Goal: Communication & Community: Answer question/provide support

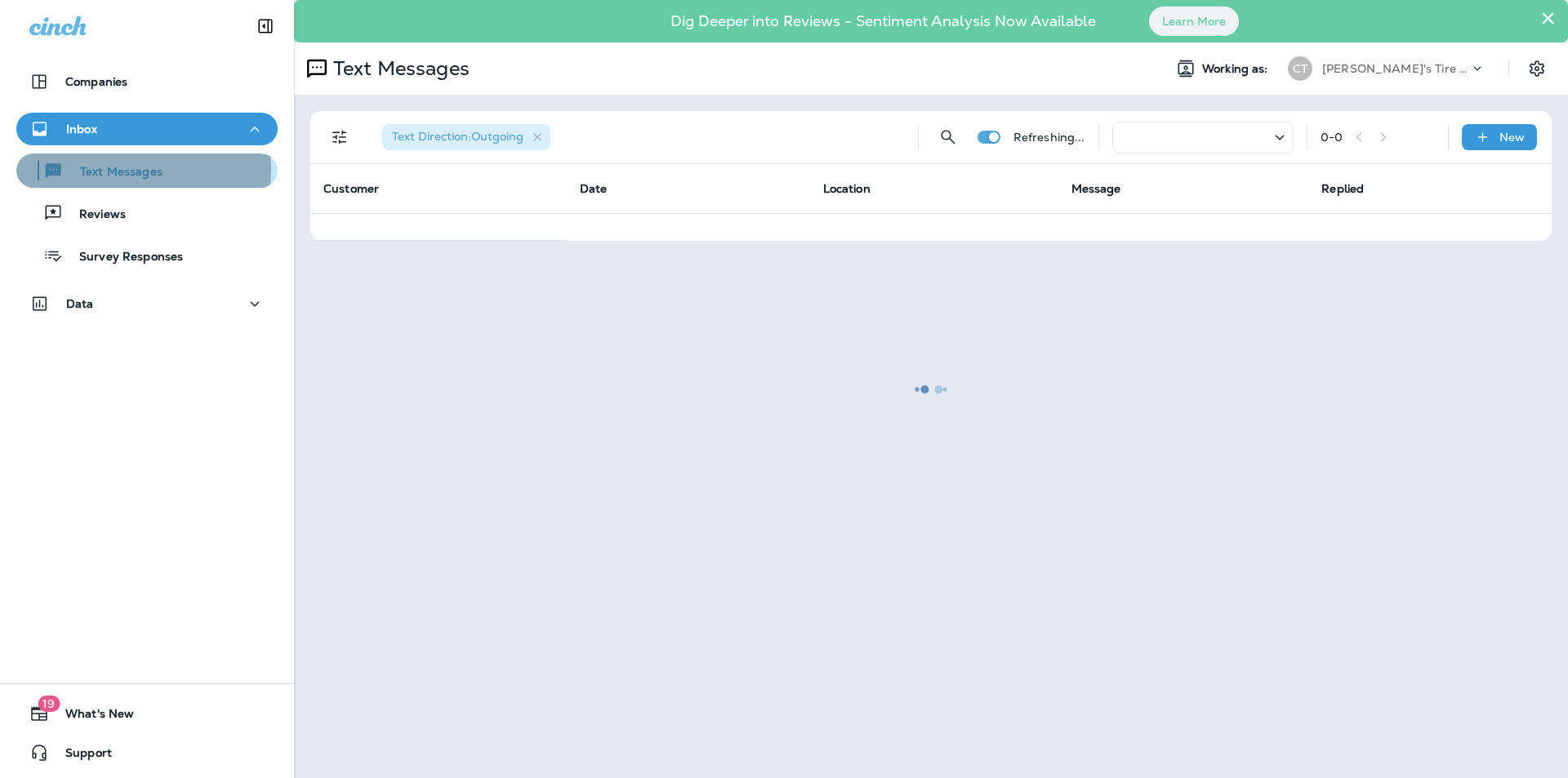
click at [112, 169] on p "Text Messages" at bounding box center [113, 173] width 99 height 15
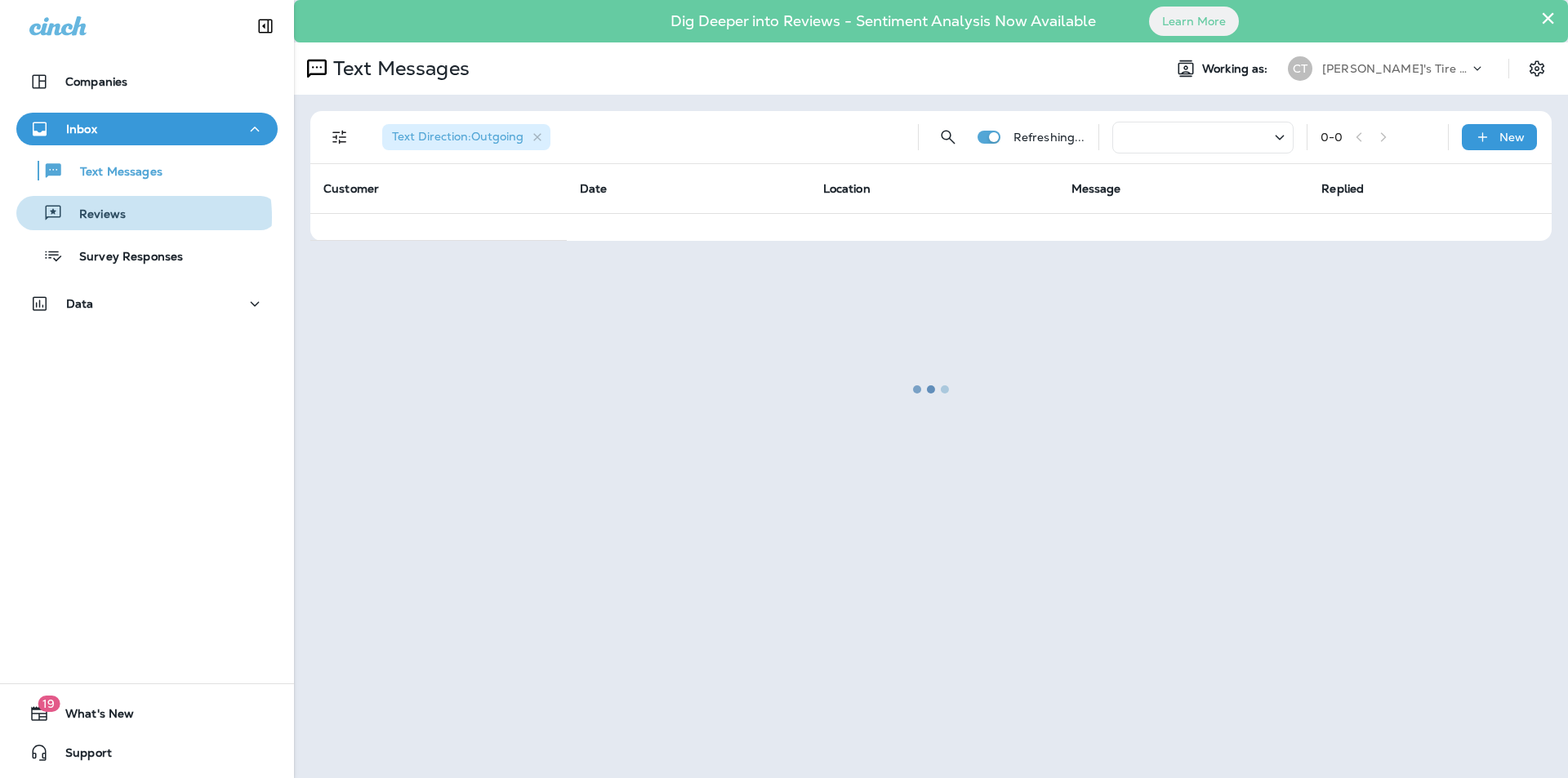
drag, startPoint x: 119, startPoint y: 217, endPoint x: 126, endPoint y: 191, distance: 26.9
click at [119, 218] on p "Reviews" at bounding box center [94, 215] width 63 height 15
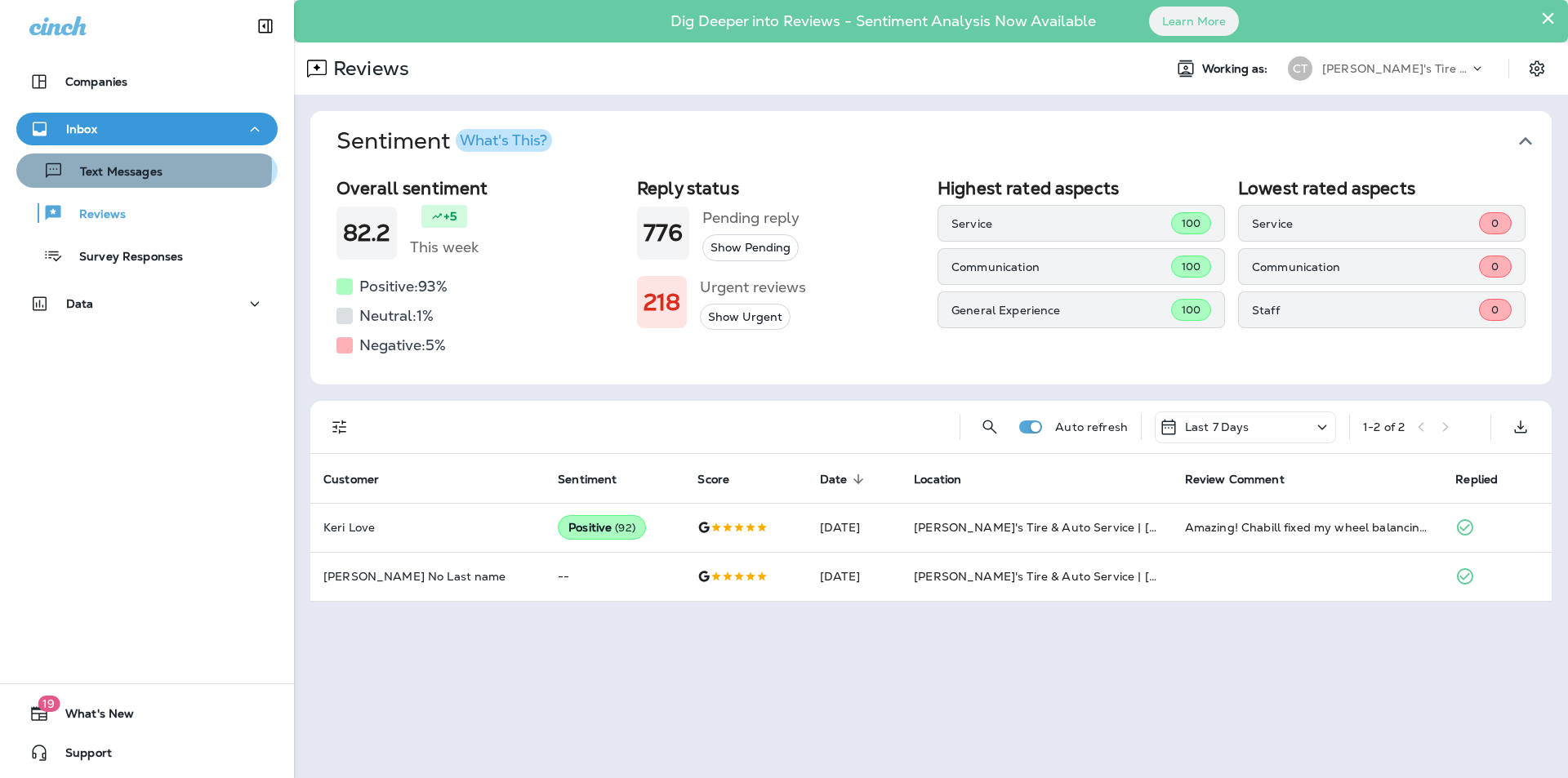
click at [131, 168] on p "Text Messages" at bounding box center [113, 173] width 99 height 15
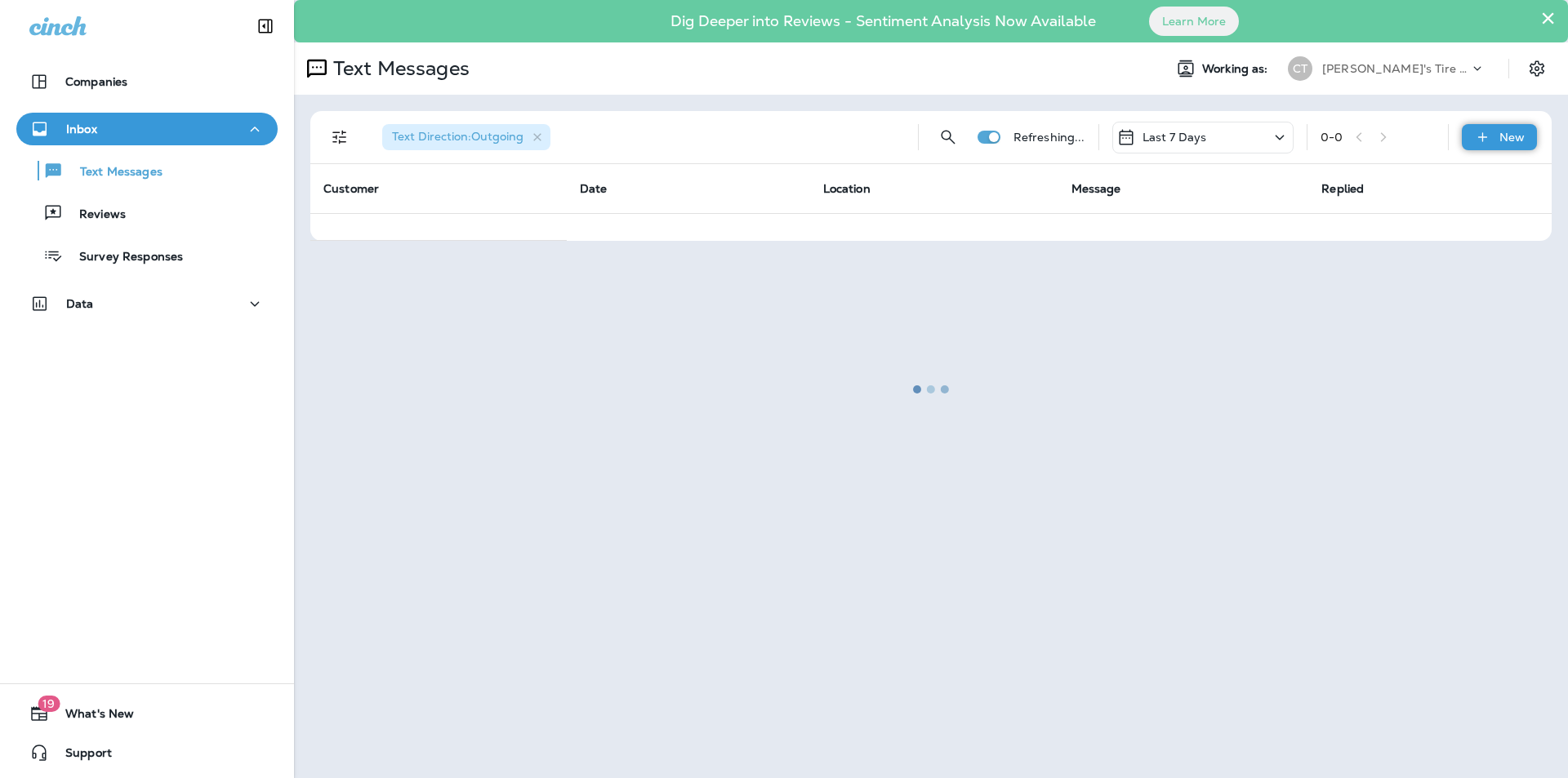
click at [1509, 135] on p "New" at bounding box center [1511, 138] width 25 height 13
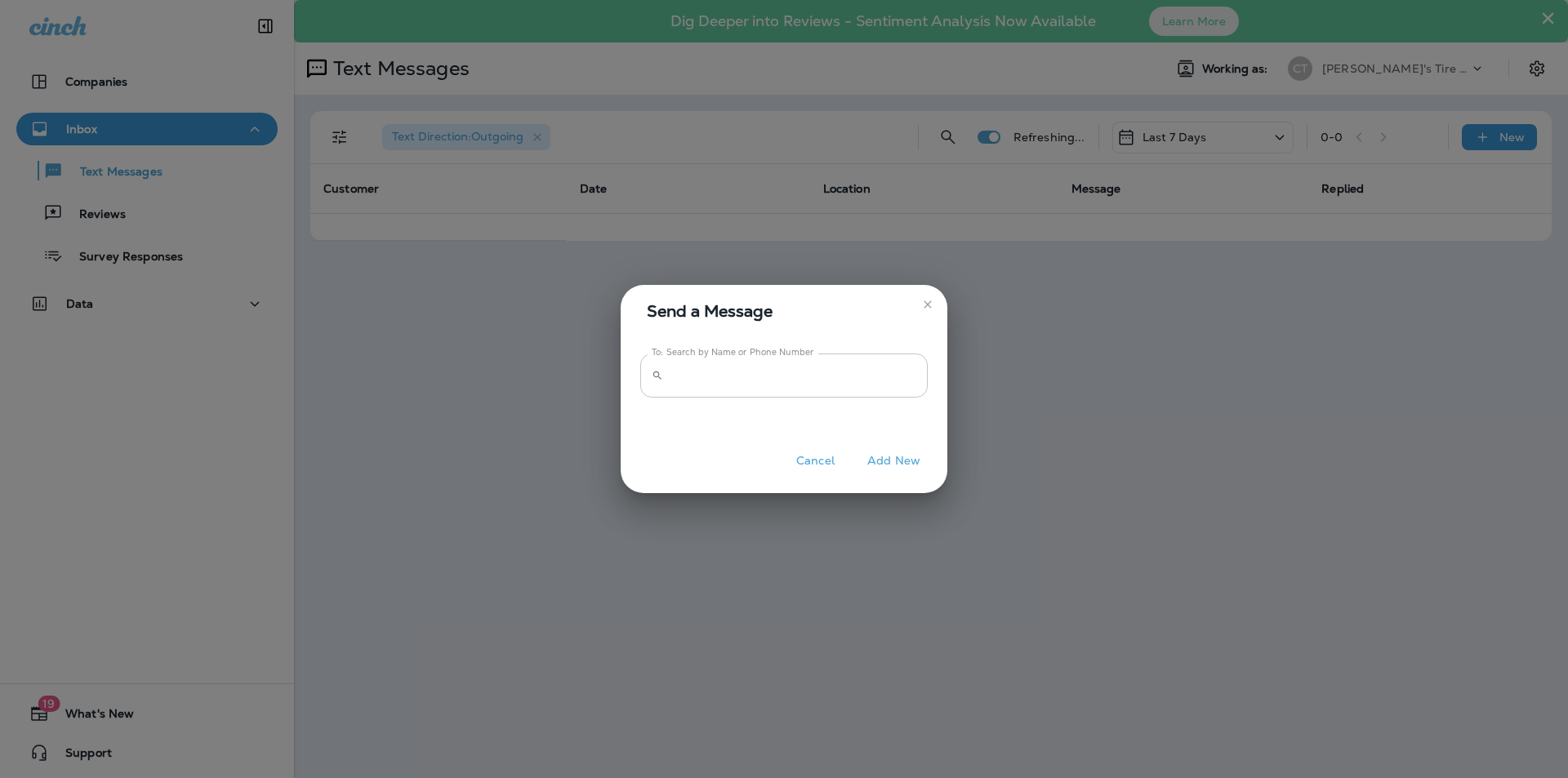
click at [801, 362] on input "To: Search by Name or Phone Number" at bounding box center [799, 375] width 258 height 43
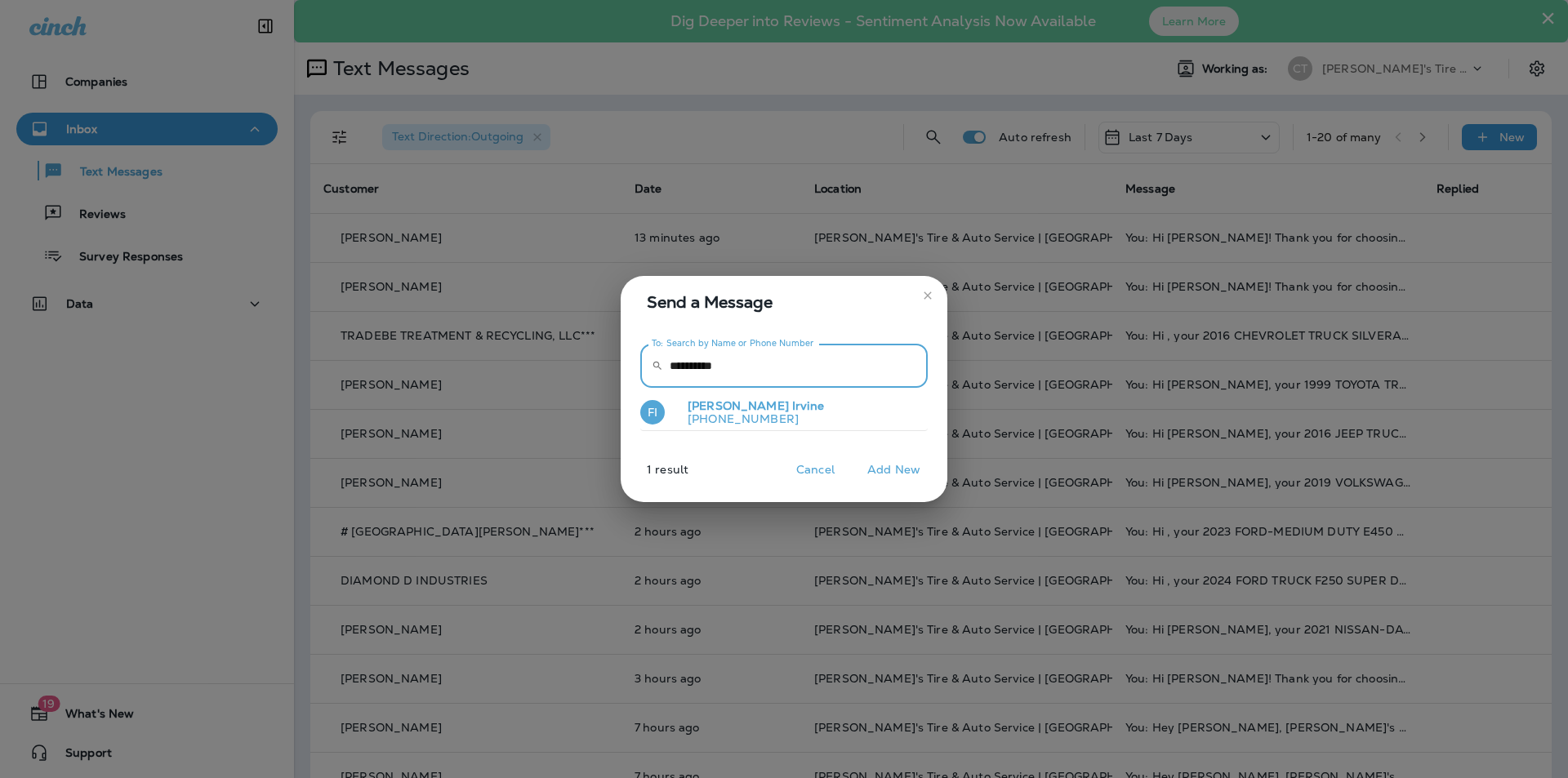
type input "**********"
click at [792, 410] on span "Irvine" at bounding box center [808, 406] width 32 height 15
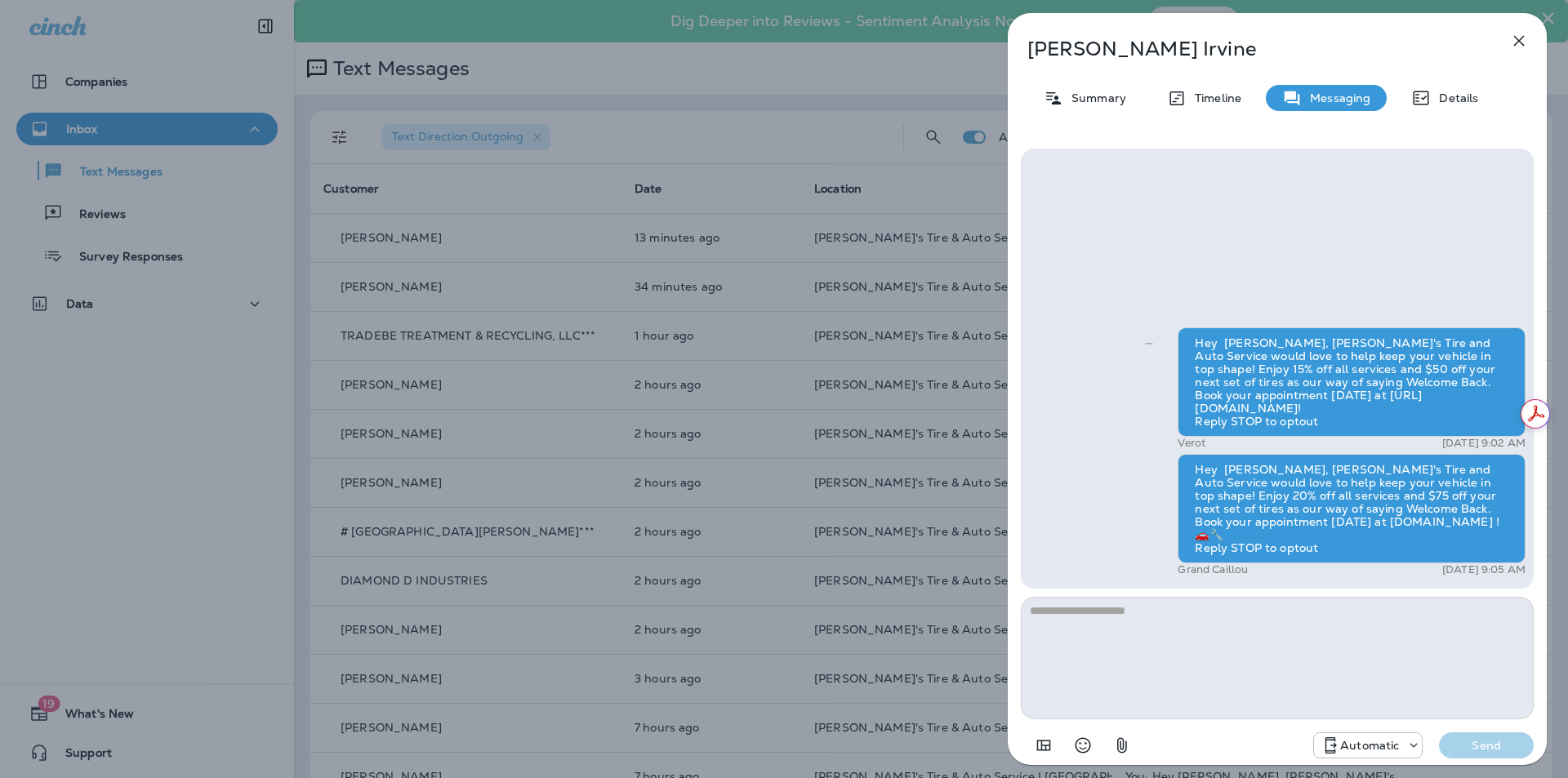
click at [1184, 645] on textarea at bounding box center [1277, 658] width 513 height 123
type textarea "**********"
click at [1491, 731] on div "Automatic Send" at bounding box center [1277, 740] width 513 height 42
click at [1490, 752] on p "Send" at bounding box center [1486, 746] width 69 height 15
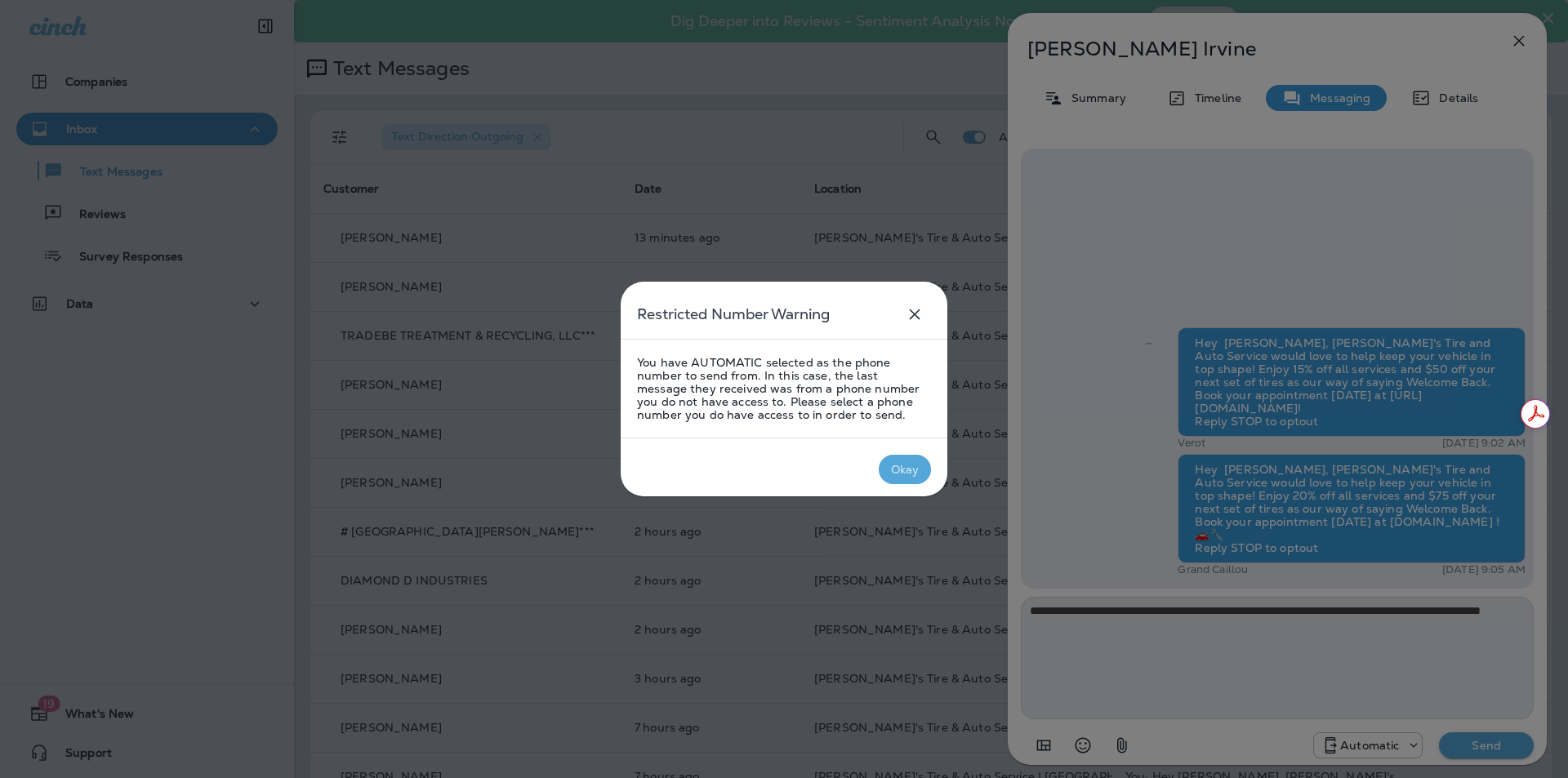
click at [905, 472] on div "Okay" at bounding box center [905, 470] width 28 height 13
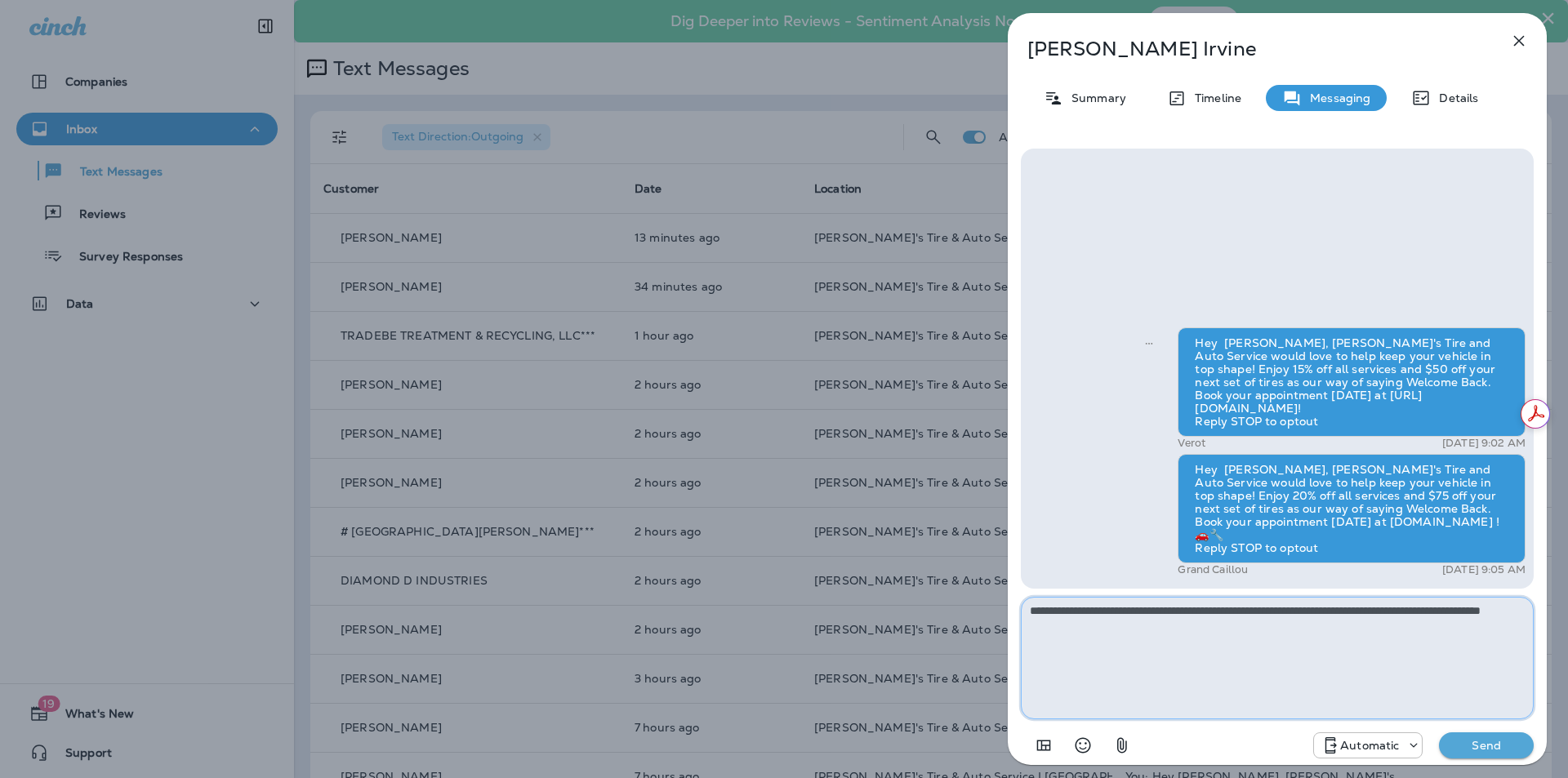
click at [1208, 657] on textarea "**********" at bounding box center [1277, 658] width 513 height 123
click at [1378, 741] on p "Automatic" at bounding box center [1369, 746] width 58 height 13
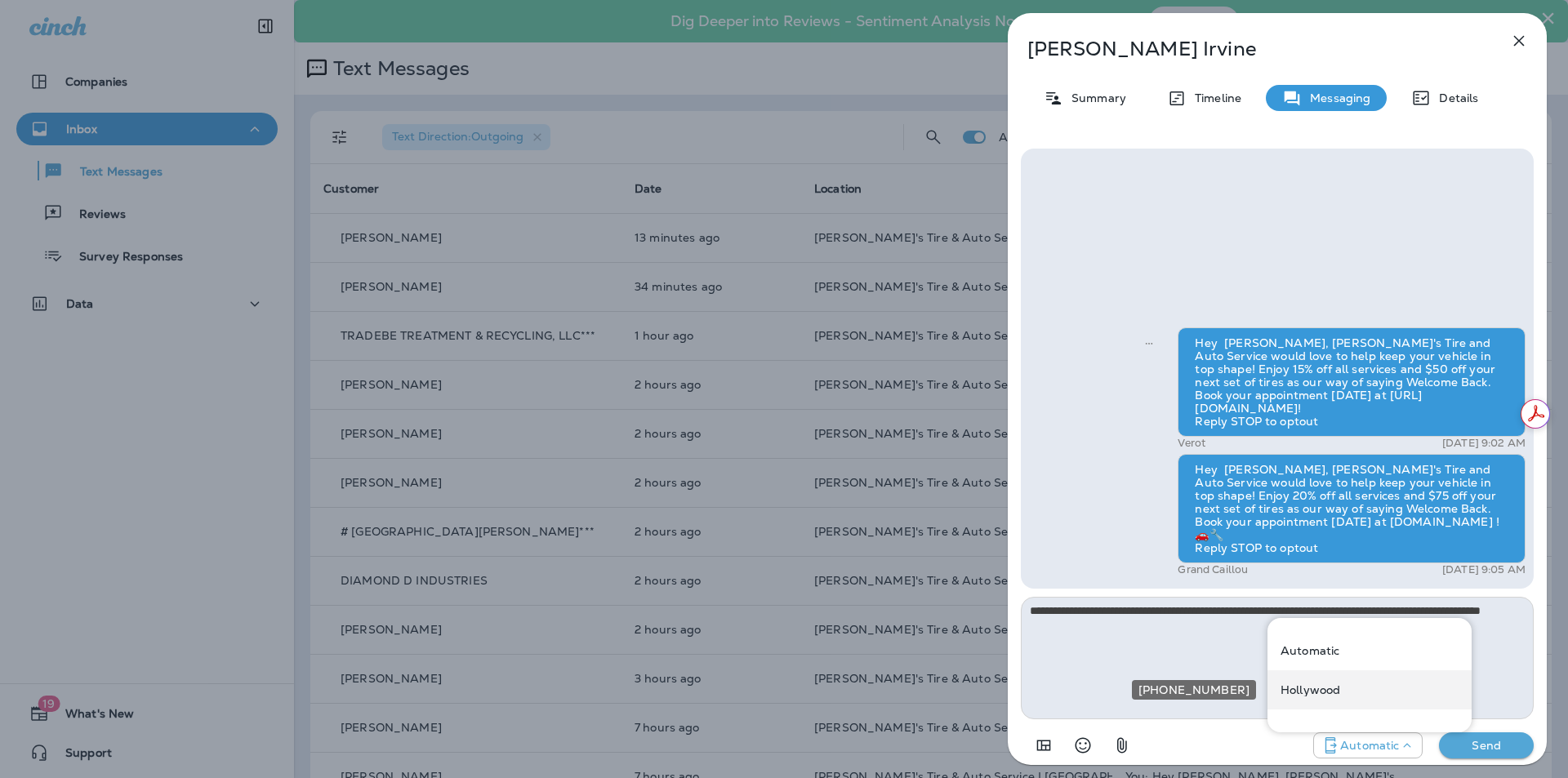
click at [1310, 689] on p "Hollywood" at bounding box center [1310, 690] width 59 height 13
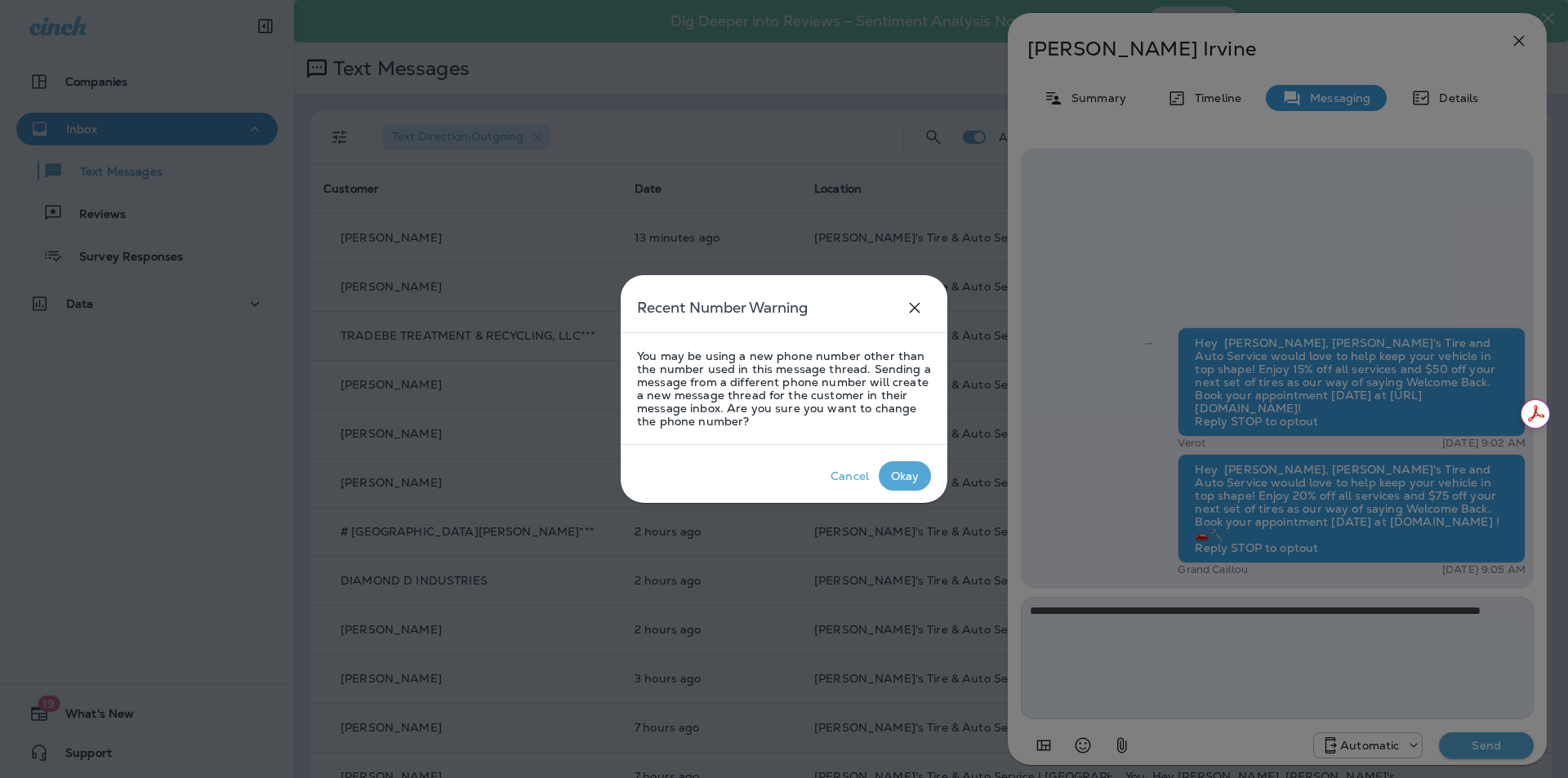
click at [909, 478] on div "Okay" at bounding box center [905, 476] width 28 height 13
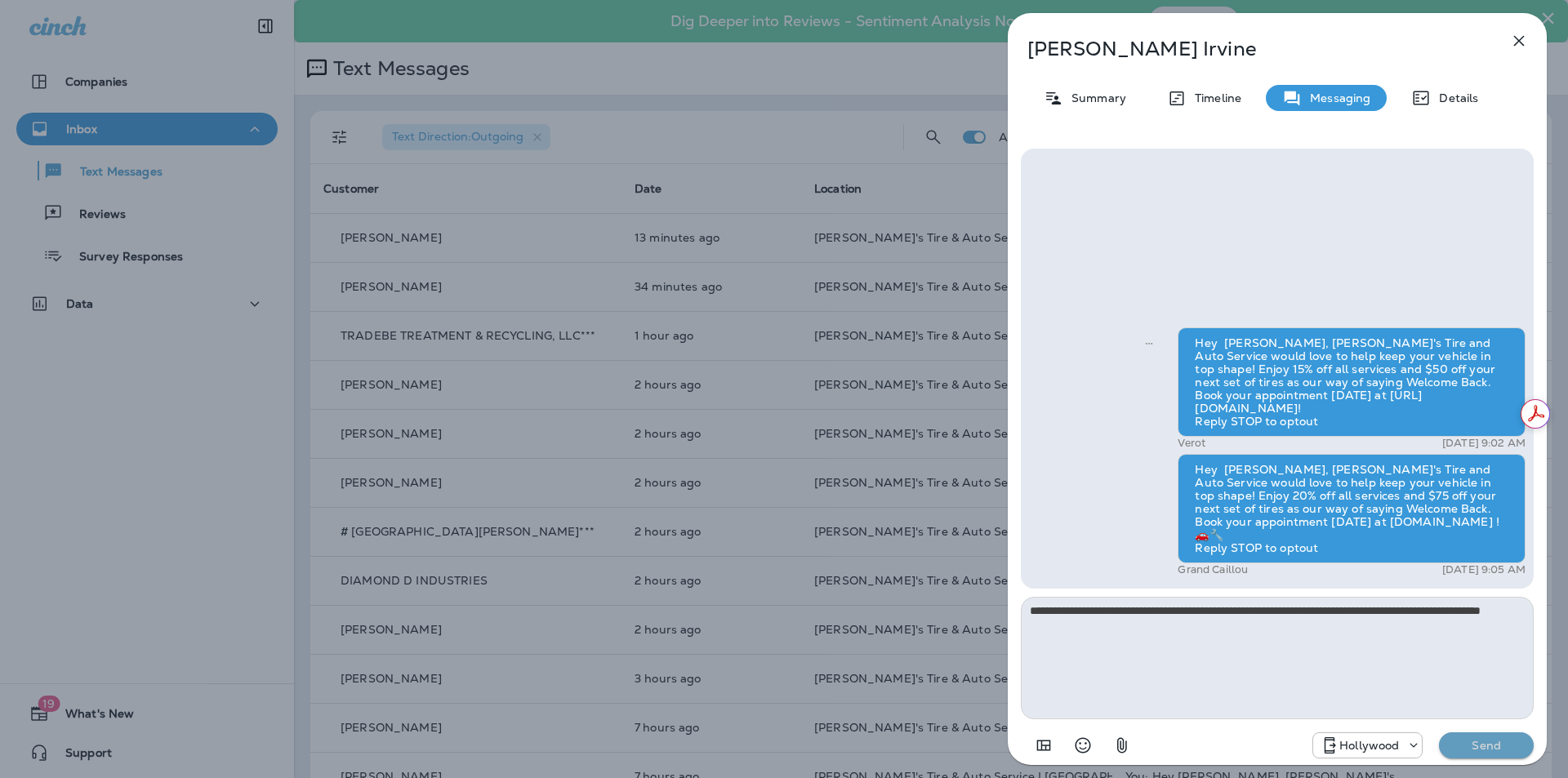
click at [1503, 750] on p "Send" at bounding box center [1486, 746] width 69 height 15
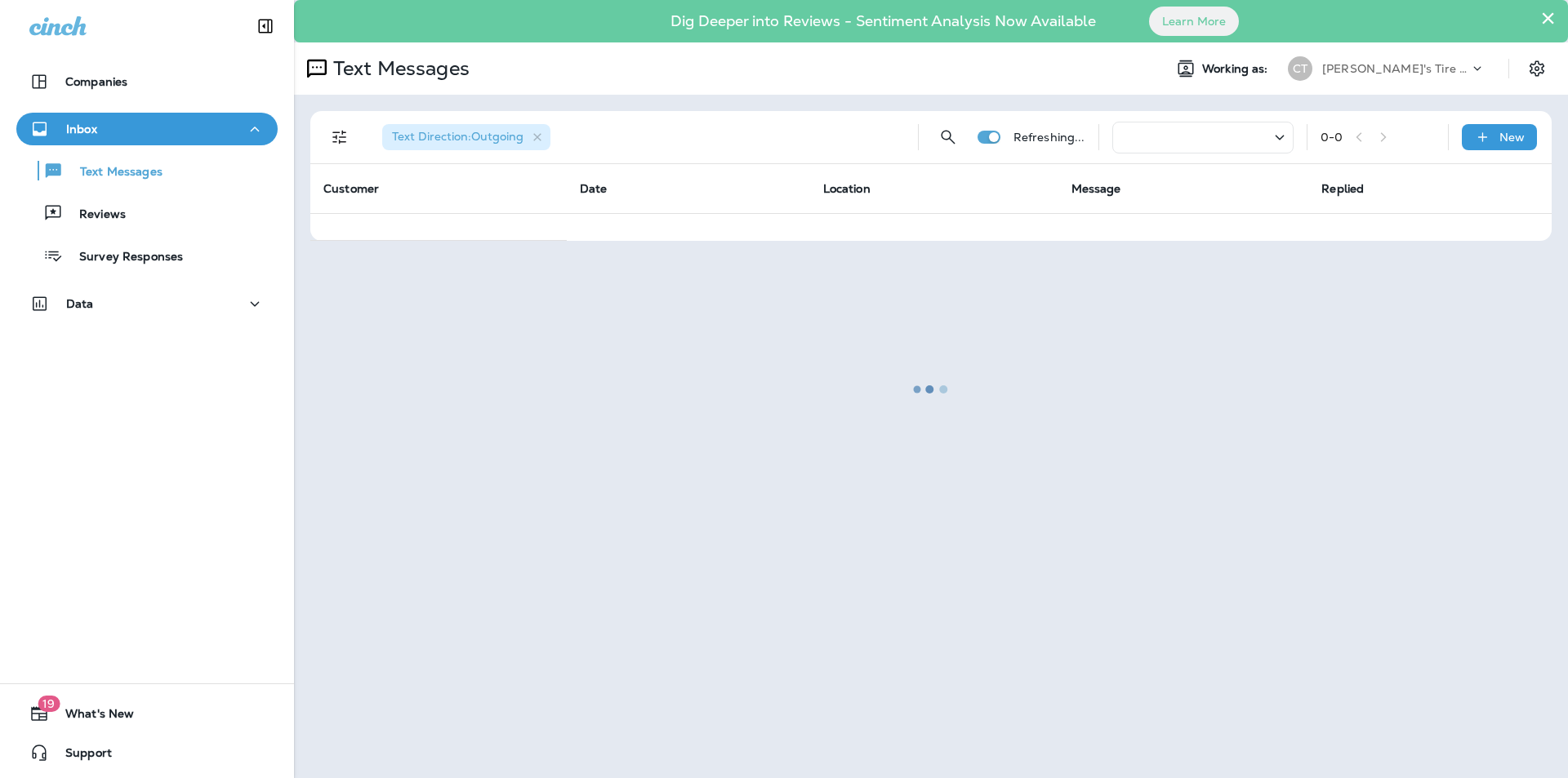
click at [996, 136] on div at bounding box center [930, 389] width 1270 height 775
click at [1028, 416] on div at bounding box center [930, 389] width 1270 height 775
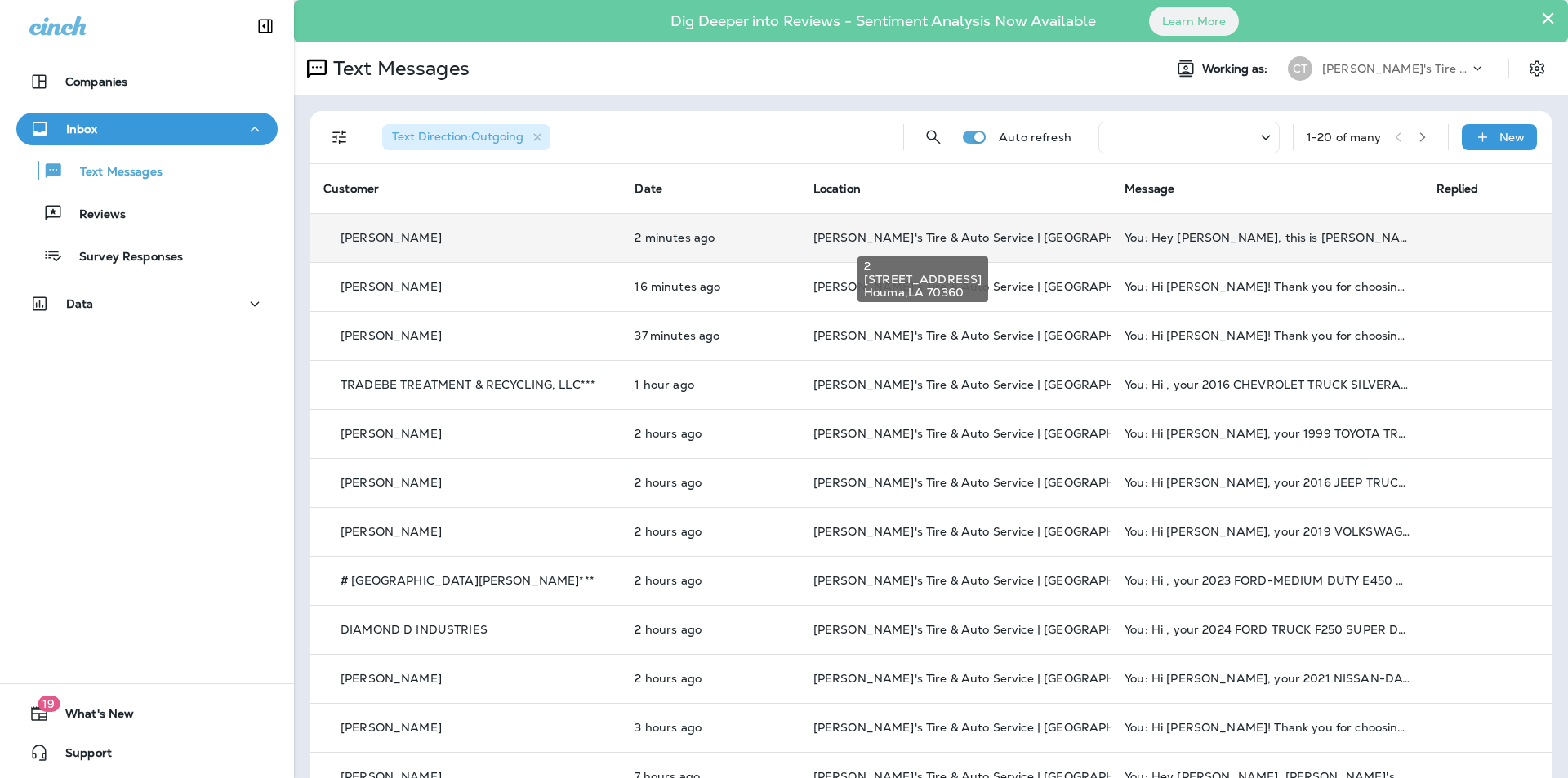
click at [929, 240] on span "[PERSON_NAME]'s Tire & Auto Service | [GEOGRAPHIC_DATA]" at bounding box center [991, 238] width 357 height 15
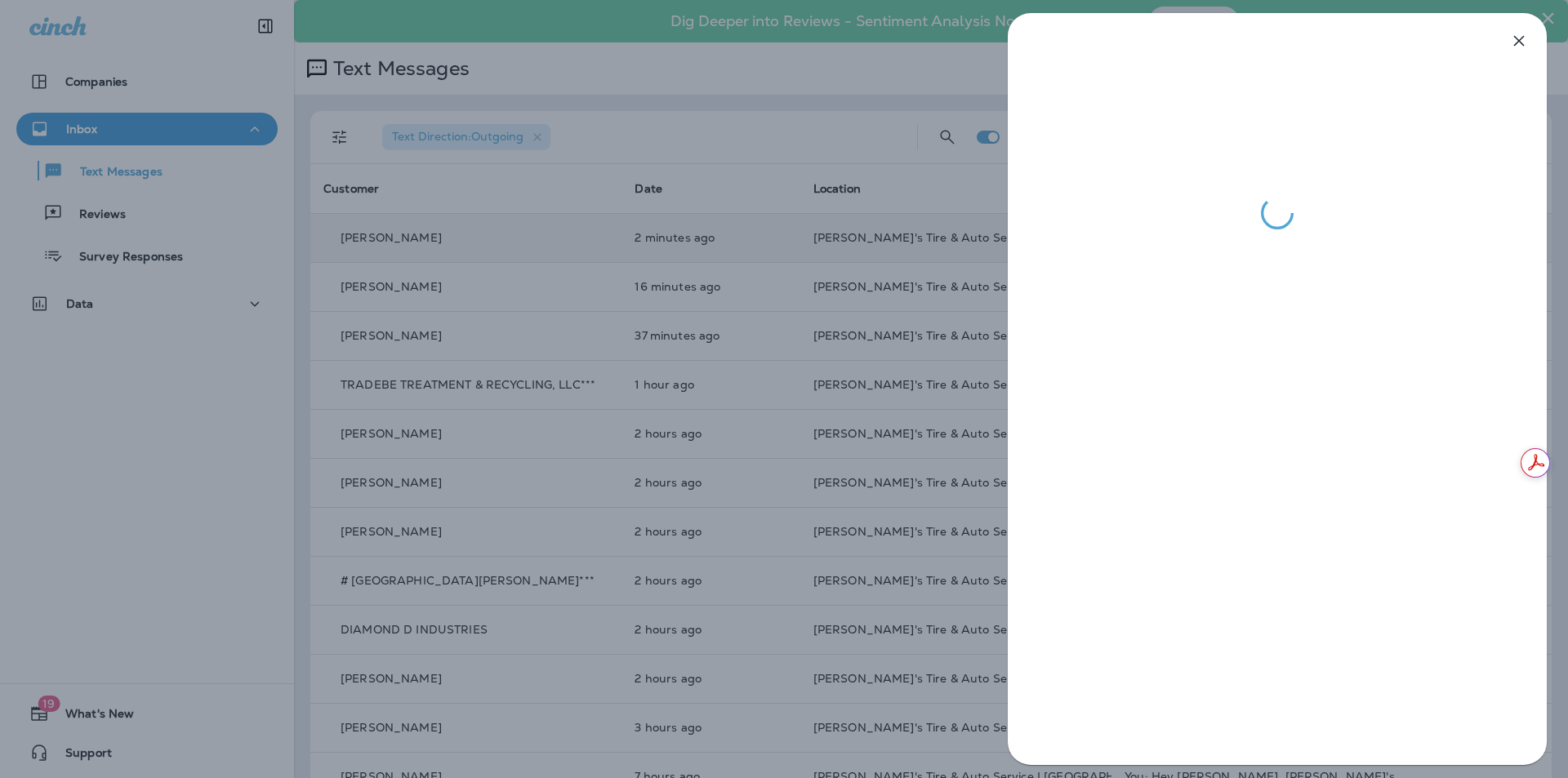
click at [765, 107] on div at bounding box center [784, 389] width 1568 height 778
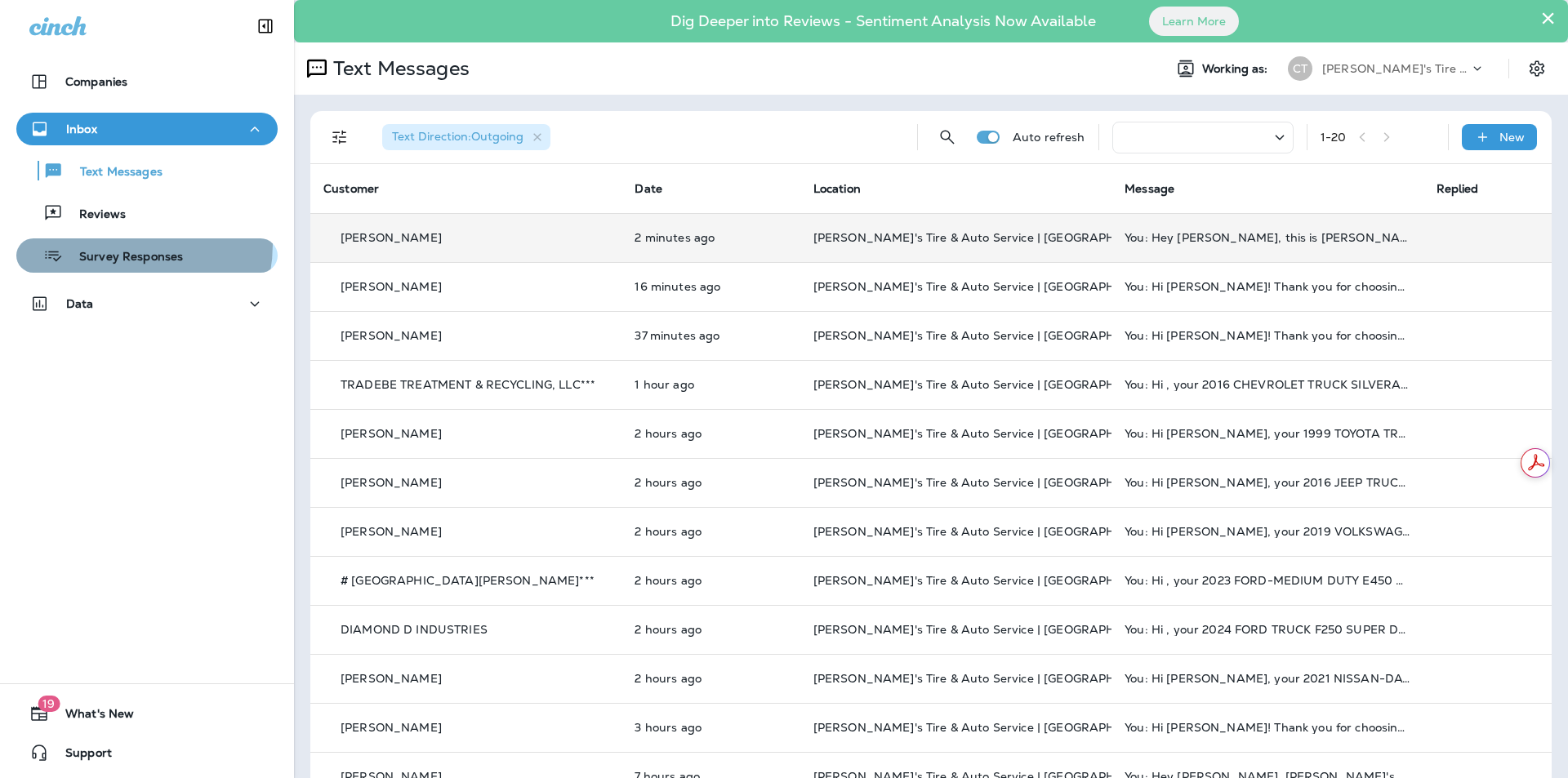
click at [113, 244] on div "Survey Responses" at bounding box center [103, 256] width 160 height 25
